Goal: Task Accomplishment & Management: Use online tool/utility

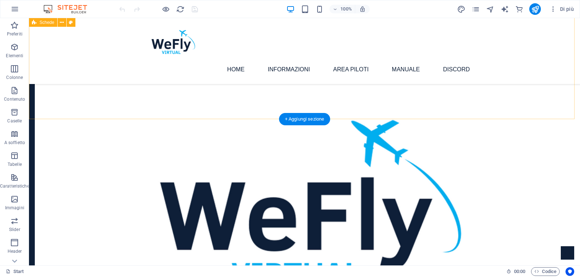
scroll to position [462, 0]
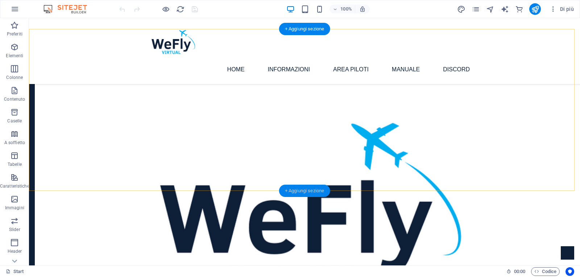
click at [301, 192] on div "+ Aggiungi sezione" at bounding box center [304, 191] width 51 height 12
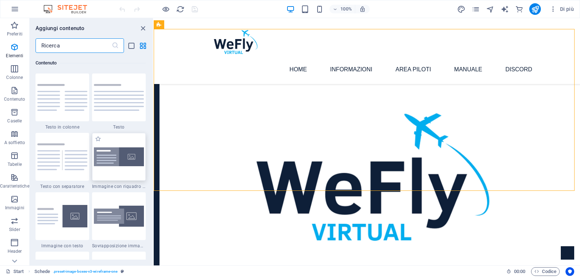
scroll to position [1328, 0]
click at [14, 29] on icon "button" at bounding box center [14, 25] width 9 height 9
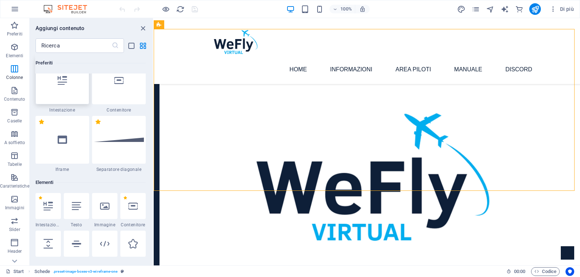
scroll to position [0, 0]
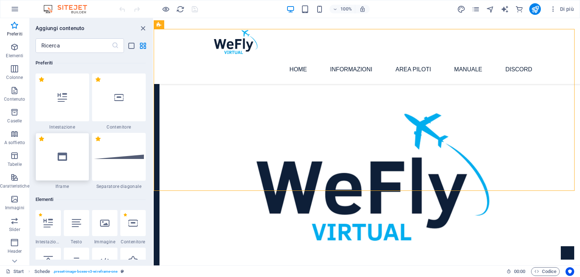
click at [58, 161] on icon at bounding box center [62, 156] width 9 height 9
select select "%"
select select "px"
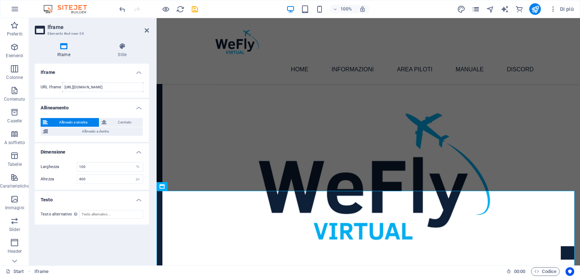
click at [474, 11] on icon "pages" at bounding box center [476, 9] width 8 height 8
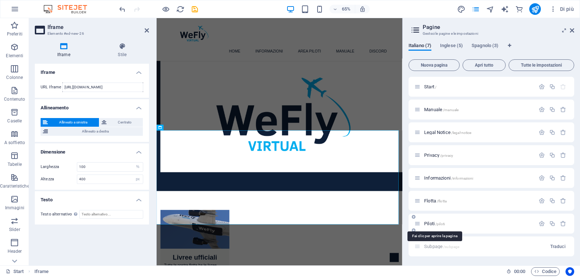
click at [434, 223] on span "Piloti /piloti" at bounding box center [434, 223] width 21 height 5
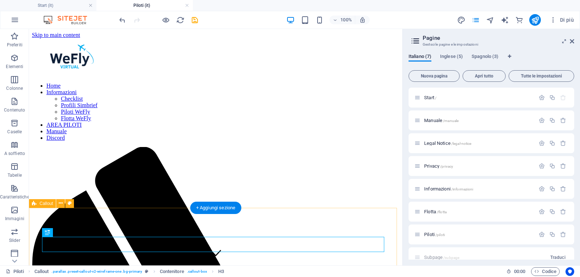
scroll to position [0, 0]
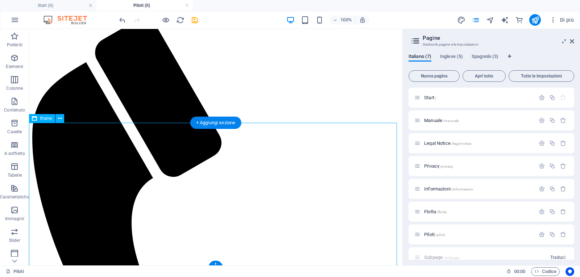
select select "%"
select select "px"
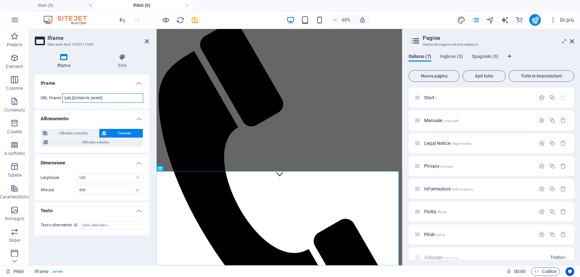
click at [119, 98] on input "[URL][DOMAIN_NAME]" at bounding box center [102, 98] width 81 height 9
click at [426, 96] on span "Start /" at bounding box center [430, 97] width 12 height 5
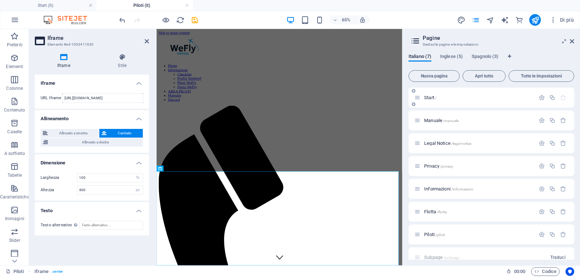
scroll to position [575, 0]
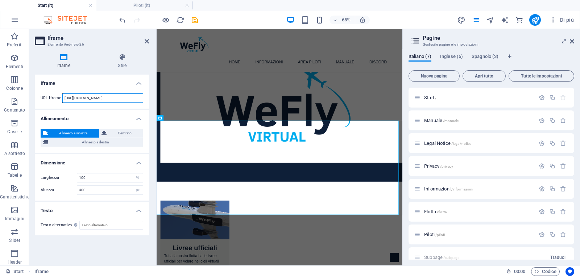
click at [100, 98] on input "[URL][DOMAIN_NAME]" at bounding box center [102, 98] width 81 height 9
paste input "[DOMAIN_NAME][URL]"
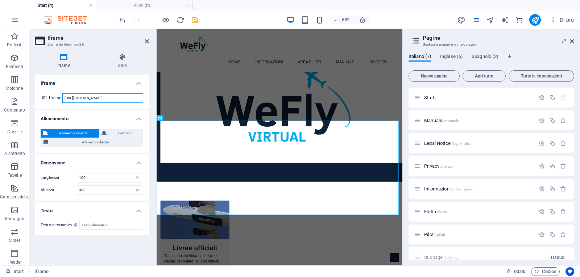
click at [127, 98] on input "[URL][DOMAIN_NAME]" at bounding box center [102, 98] width 81 height 9
type input "[URL][DOMAIN_NAME]"
click at [97, 191] on input "400" at bounding box center [110, 190] width 66 height 9
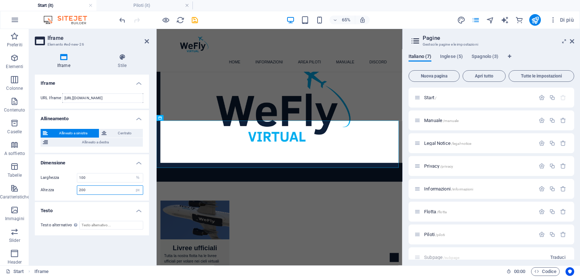
click at [95, 190] on input "200" at bounding box center [110, 190] width 66 height 9
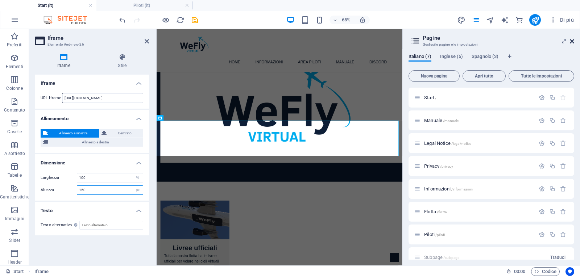
type input "150"
click at [573, 41] on icon at bounding box center [572, 41] width 4 height 6
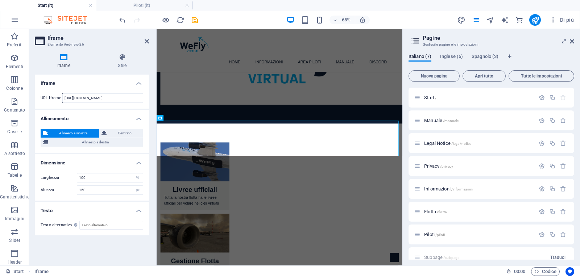
scroll to position [485, 0]
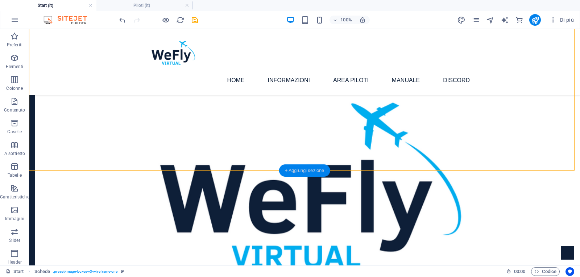
click at [305, 170] on div "+ Aggiungi sezione" at bounding box center [304, 171] width 51 height 12
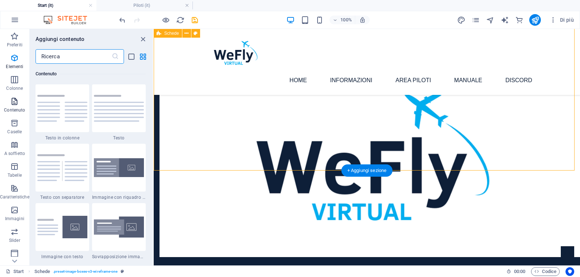
scroll to position [1328, 0]
click at [15, 61] on icon "button" at bounding box center [14, 58] width 9 height 9
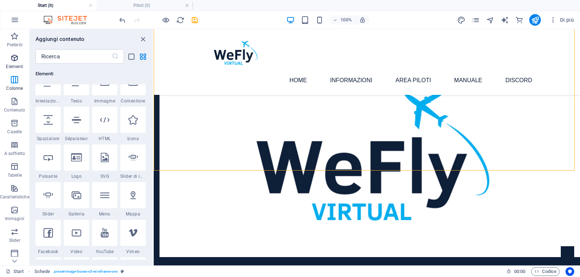
scroll to position [137, 0]
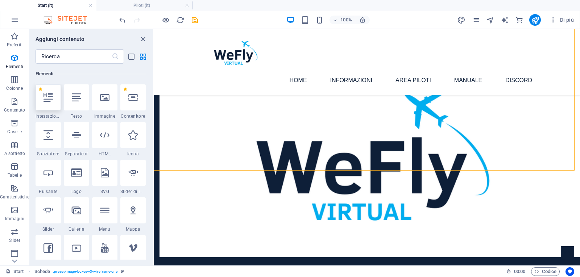
click at [50, 105] on div at bounding box center [48, 97] width 25 height 26
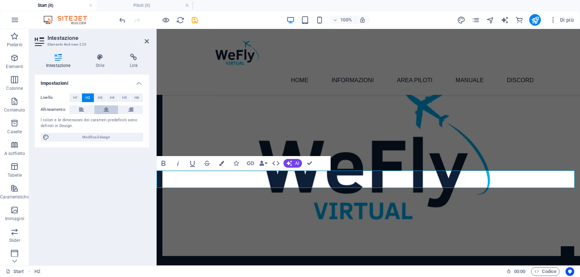
click at [107, 111] on icon at bounding box center [106, 109] width 5 height 9
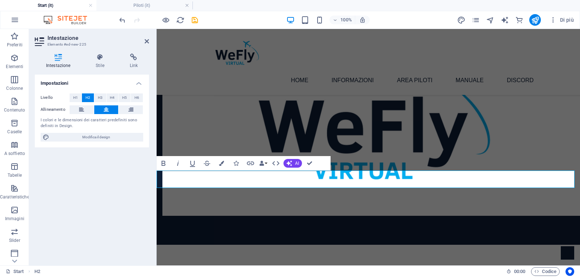
scroll to position [558, 0]
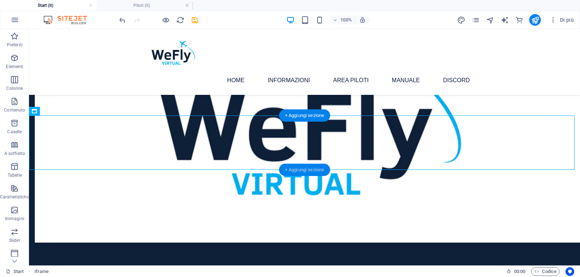
click at [306, 172] on div "+ Aggiungi sezione" at bounding box center [304, 170] width 51 height 12
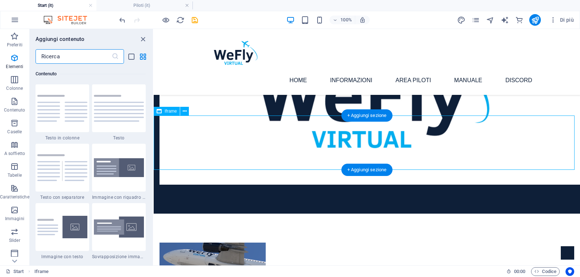
scroll to position [1328, 0]
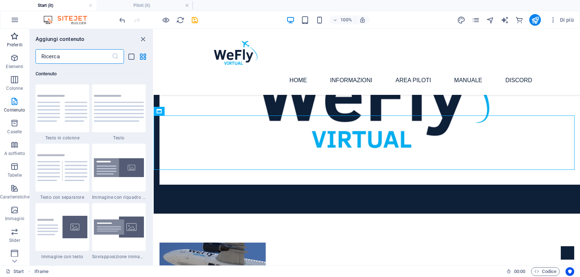
click at [17, 38] on icon "button" at bounding box center [14, 36] width 9 height 9
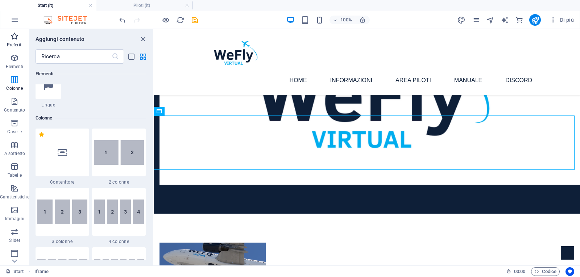
scroll to position [0, 0]
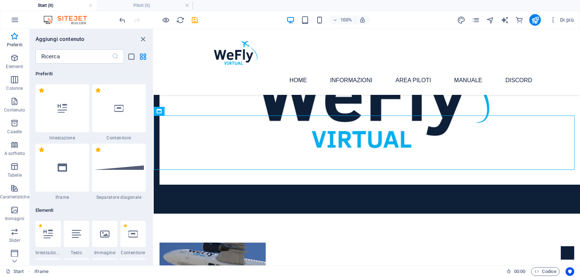
click at [127, 175] on div at bounding box center [119, 168] width 54 height 48
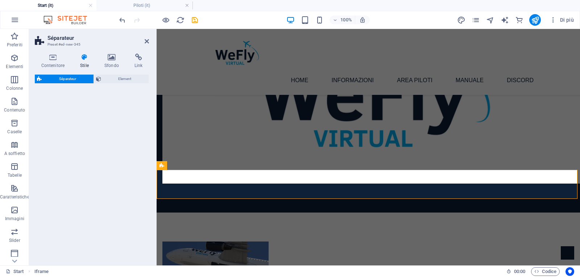
select select "diagonal"
select select "rem"
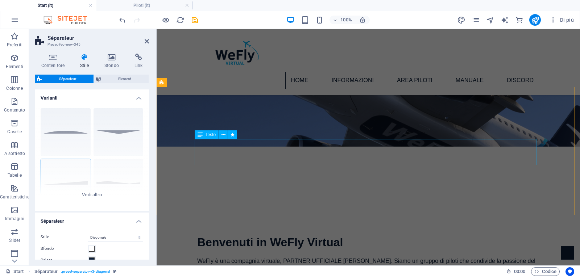
scroll to position [87, 0]
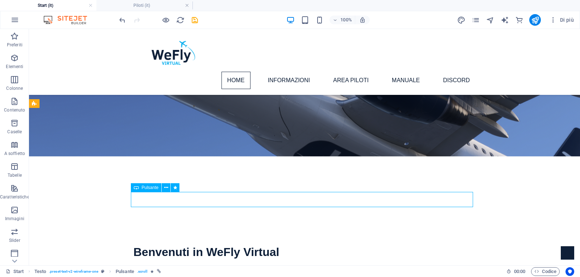
select select
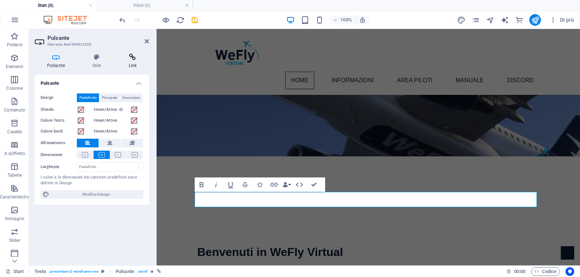
click at [136, 63] on h4 "Link" at bounding box center [132, 61] width 33 height 15
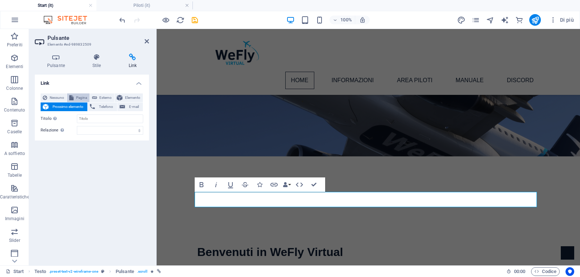
click at [82, 95] on span "Pagina" at bounding box center [82, 98] width 12 height 9
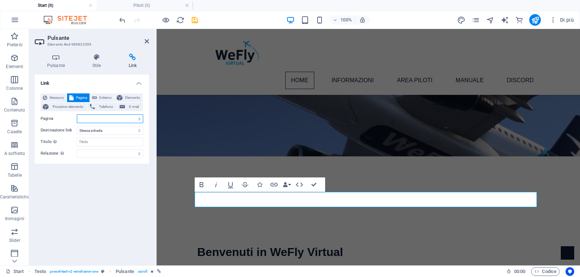
click at [112, 118] on select "Start Manuale Legal Notice Privacy Informazioni Flotta Piloti Start Subpage Leg…" at bounding box center [110, 119] width 66 height 9
select select "1"
click at [77, 115] on select "Start Manuale Legal Notice Privacy Informazioni Flotta Piloti Start Subpage Leg…" at bounding box center [110, 119] width 66 height 9
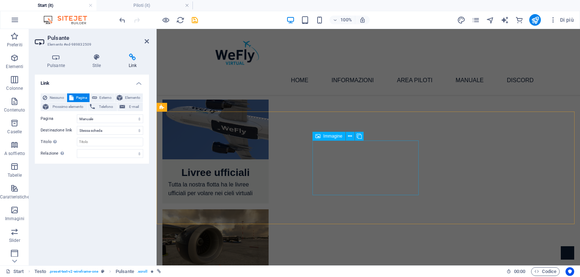
scroll to position [703, 0]
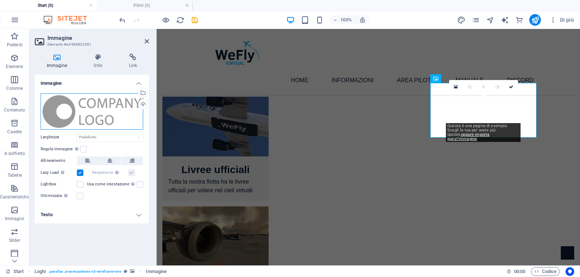
click at [107, 111] on div "Trascina qui i file, fai clic per sceglierli o selezionali da File o dalle nost…" at bounding box center [92, 112] width 103 height 36
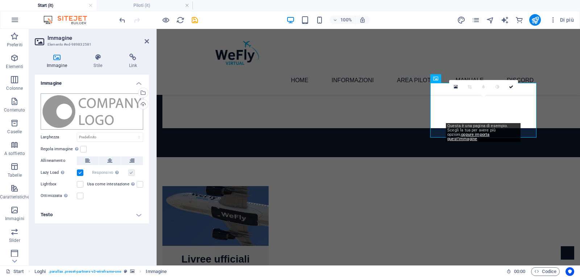
scroll to position [792, 0]
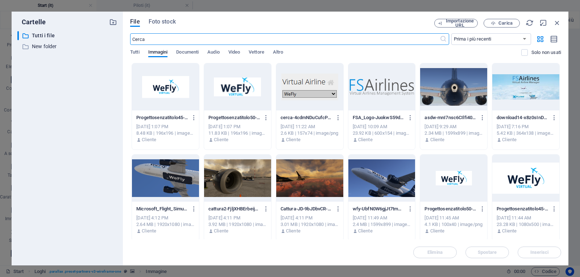
click at [519, 179] on div at bounding box center [525, 178] width 67 height 47
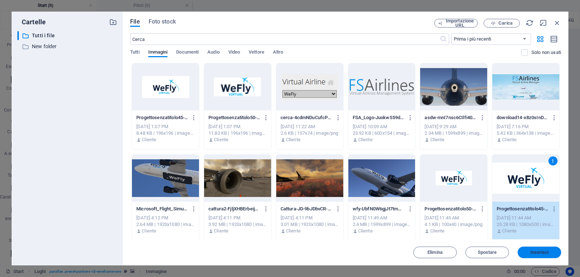
drag, startPoint x: 544, startPoint y: 250, endPoint x: 387, endPoint y: 222, distance: 159.2
click at [544, 251] on span "Inserisci" at bounding box center [539, 252] width 18 height 4
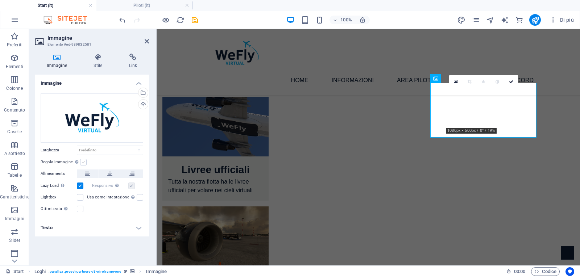
click at [83, 162] on label at bounding box center [83, 162] width 7 height 7
click at [0, 0] on input "Regola immagine Regola automaticamente l'immagine ad altezza e larghezza fisse" at bounding box center [0, 0] width 0 height 0
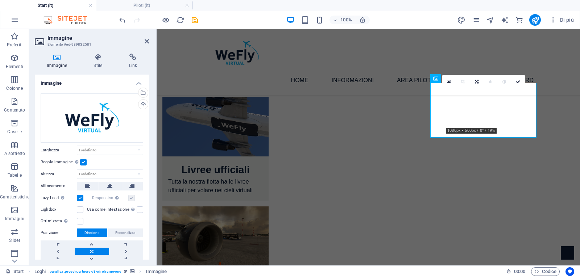
click at [83, 162] on label at bounding box center [83, 162] width 7 height 7
click at [0, 0] on input "Regola immagine Regola automaticamente l'immagine ad altezza e larghezza fisse" at bounding box center [0, 0] width 0 height 0
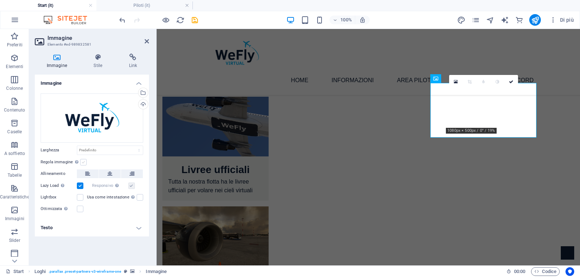
click at [83, 162] on label at bounding box center [83, 162] width 7 height 7
click at [0, 0] on input "Regola immagine Regola automaticamente l'immagine ad altezza e larghezza fisse" at bounding box center [0, 0] width 0 height 0
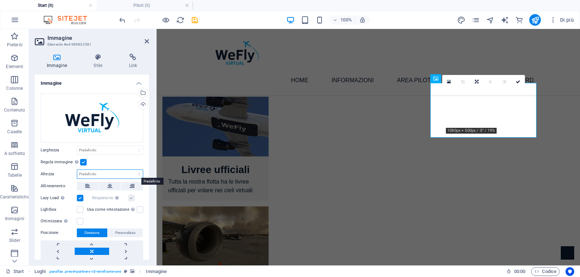
click at [99, 171] on select "Predefinito automatico px" at bounding box center [110, 174] width 66 height 9
click at [77, 170] on select "Predefinito automatico px" at bounding box center [110, 174] width 66 height 9
select select "DISABLED_OPTION_VALUE"
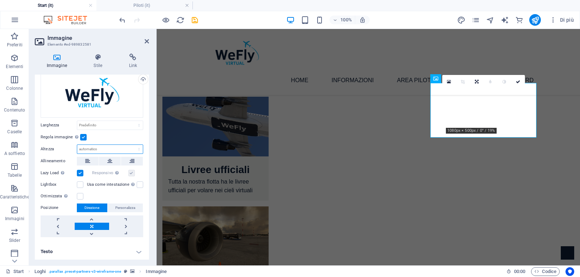
scroll to position [0, 0]
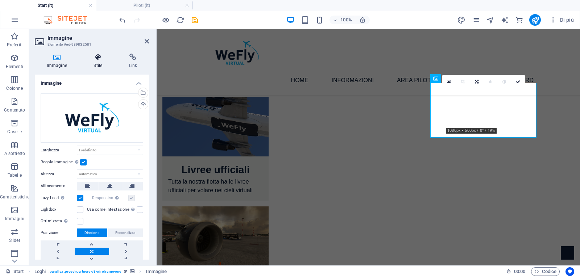
click at [97, 61] on h4 "Stile" at bounding box center [99, 61] width 35 height 15
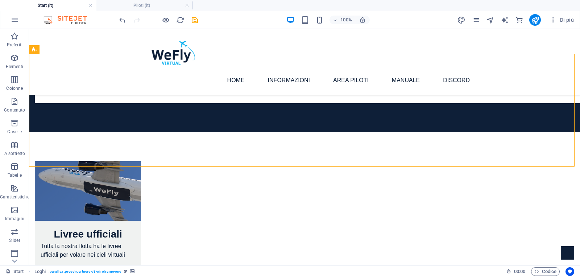
scroll to position [630, 0]
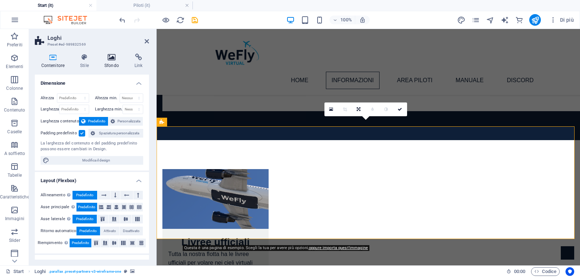
click at [108, 63] on h4 "Sfondo" at bounding box center [113, 61] width 30 height 15
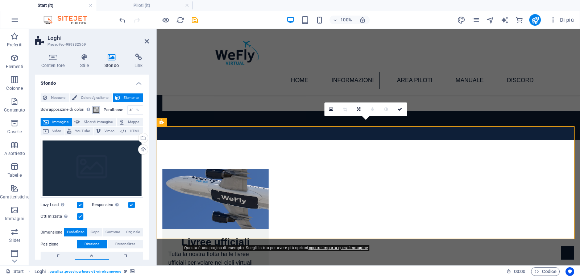
click at [96, 109] on span at bounding box center [96, 110] width 6 height 6
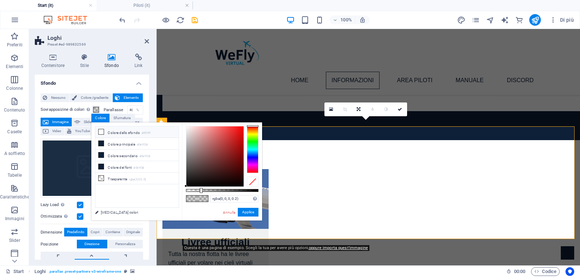
click at [99, 133] on icon at bounding box center [101, 131] width 5 height 5
type input "rgba(255, 255, 255, 0.2)"
click at [251, 213] on button "Applica" at bounding box center [248, 212] width 21 height 9
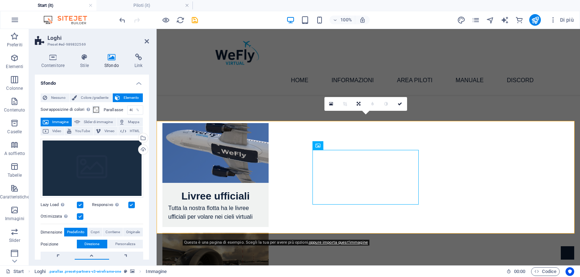
scroll to position [703, 0]
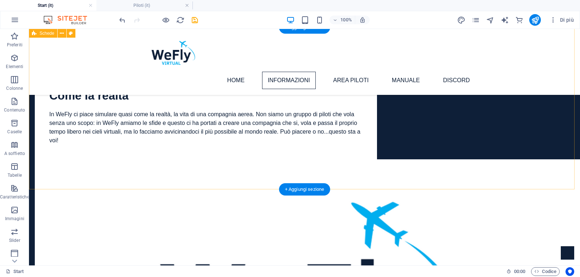
scroll to position [340, 0]
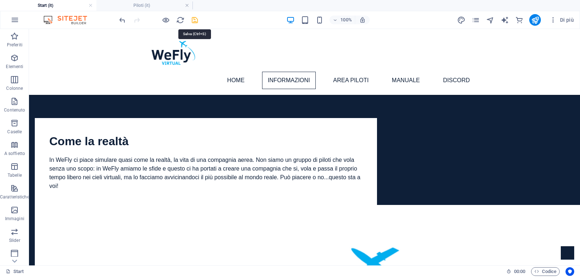
click at [196, 20] on icon "save" at bounding box center [195, 20] width 8 height 8
checkbox input "false"
click at [536, 20] on icon "publish" at bounding box center [535, 20] width 8 height 8
